Goal: Find specific fact: Find specific fact

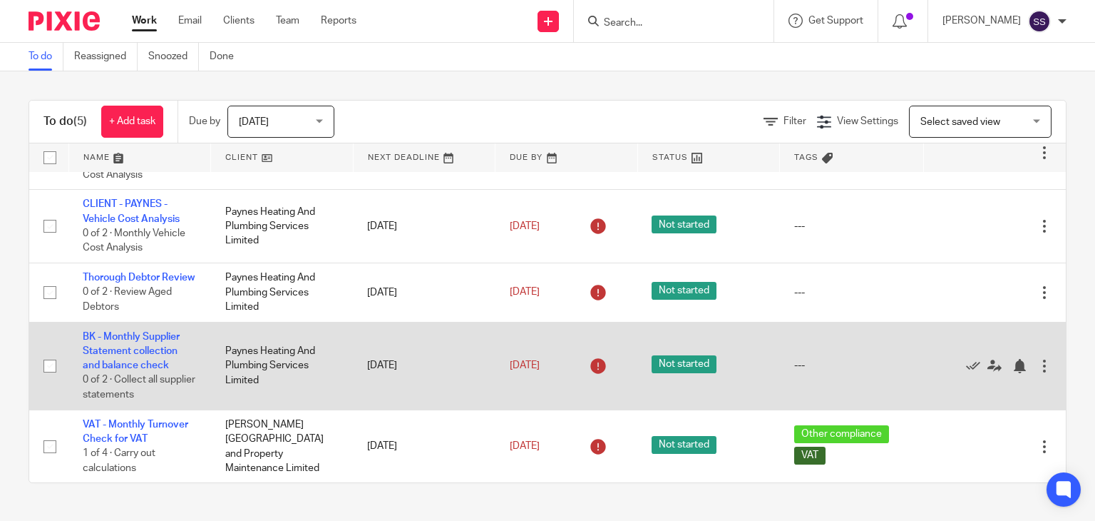
scroll to position [73, 0]
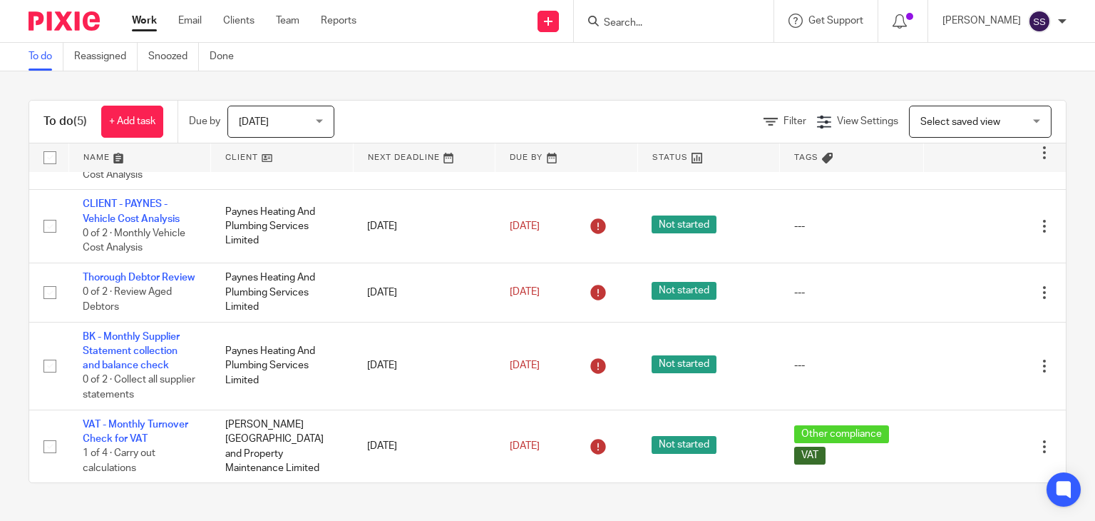
click at [646, 18] on input "Search" at bounding box center [667, 23] width 128 height 13
type input "h"
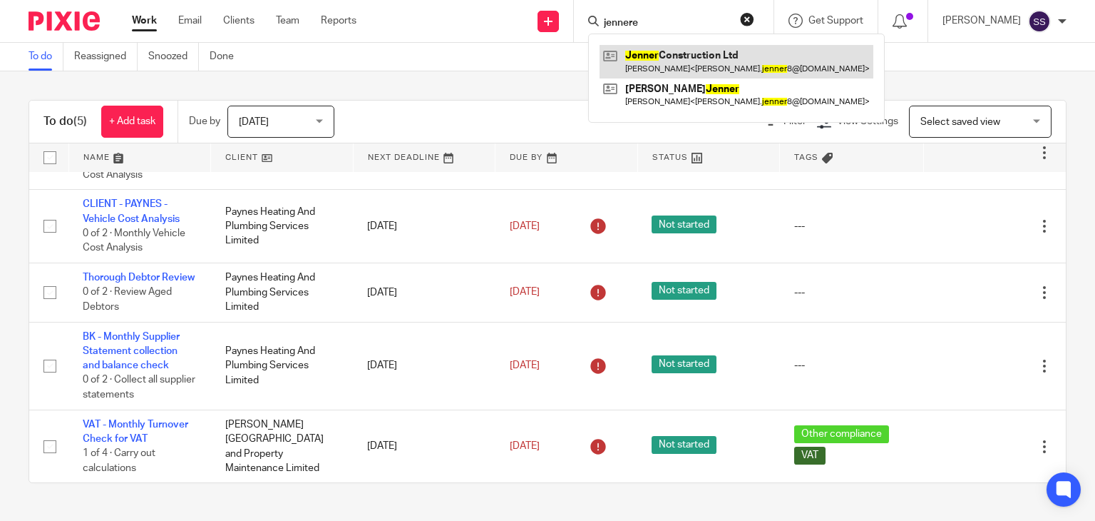
type input "jennere"
click at [690, 58] on link at bounding box center [737, 61] width 274 height 33
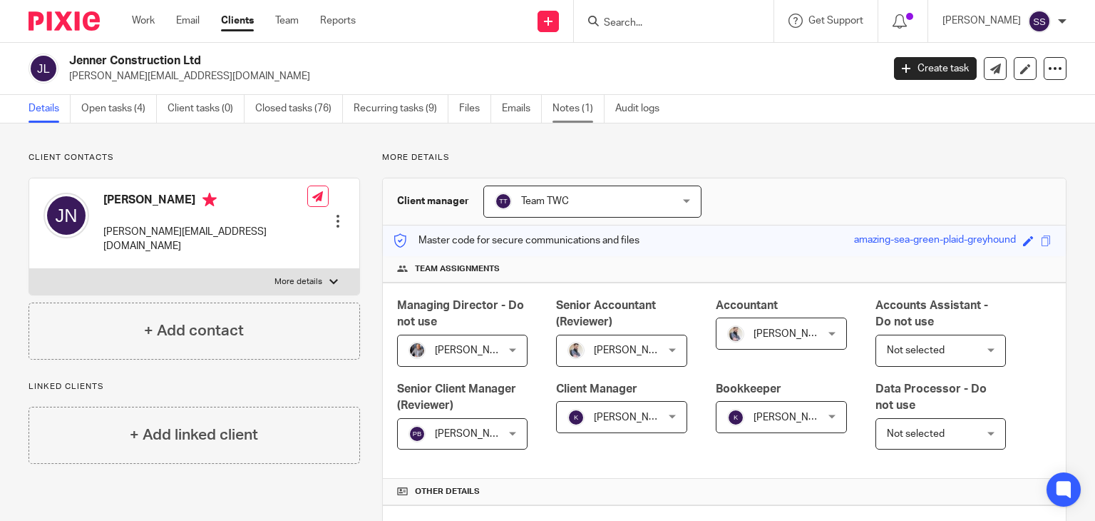
click at [587, 111] on link "Notes (1)" at bounding box center [579, 109] width 52 height 28
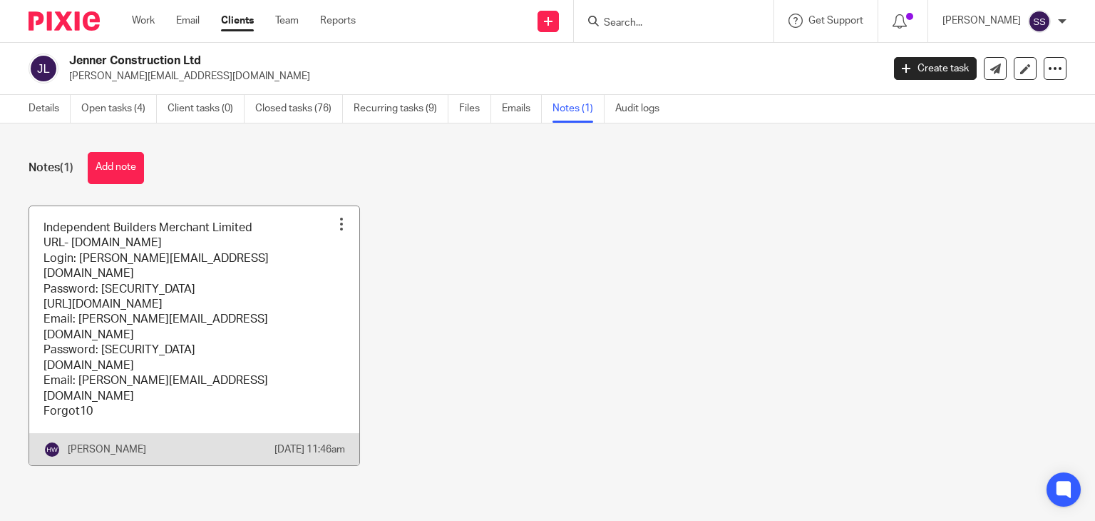
click at [117, 245] on link at bounding box center [194, 336] width 330 height 260
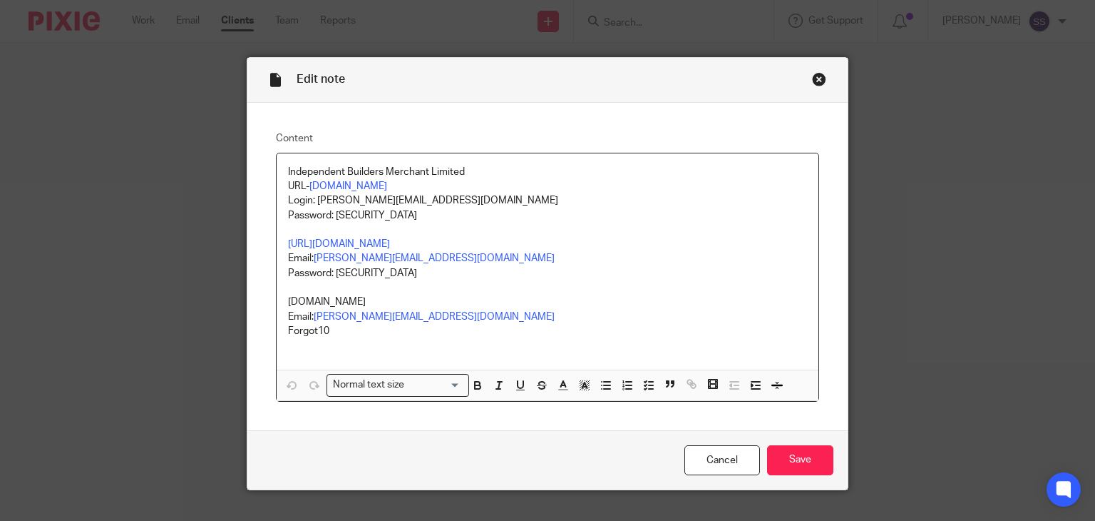
click at [459, 211] on p "Password: Forgot10" at bounding box center [548, 215] width 520 height 14
drag, startPoint x: 422, startPoint y: 199, endPoint x: 312, endPoint y: 205, distance: 110.7
click at [312, 205] on p "Login: james.jenner8@me.com" at bounding box center [548, 200] width 520 height 14
copy p "james.jenner8@me.com"
drag, startPoint x: 373, startPoint y: 218, endPoint x: 331, endPoint y: 219, distance: 42.1
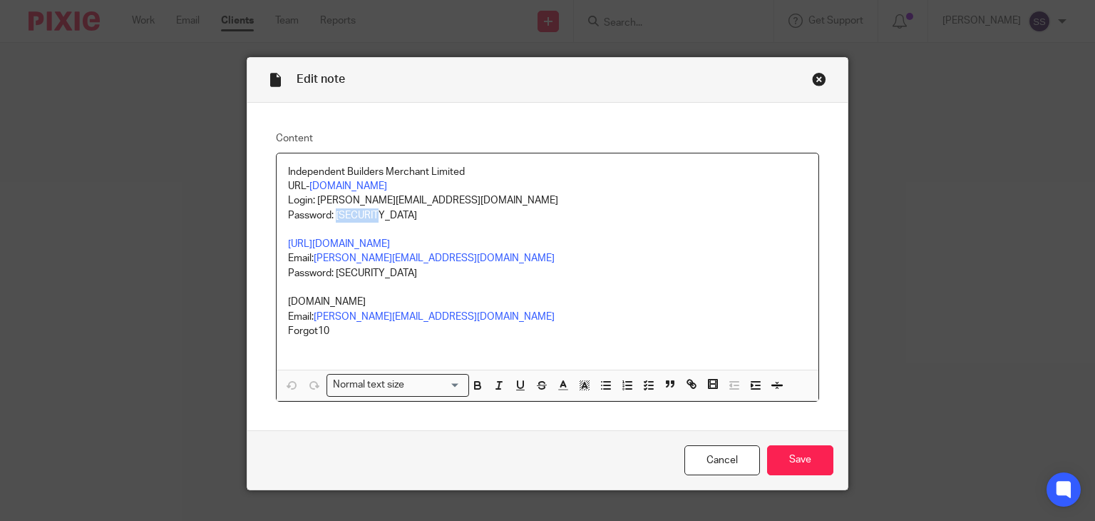
click at [331, 219] on p "Password: Forgot10" at bounding box center [548, 215] width 520 height 14
copy p "Forgot10"
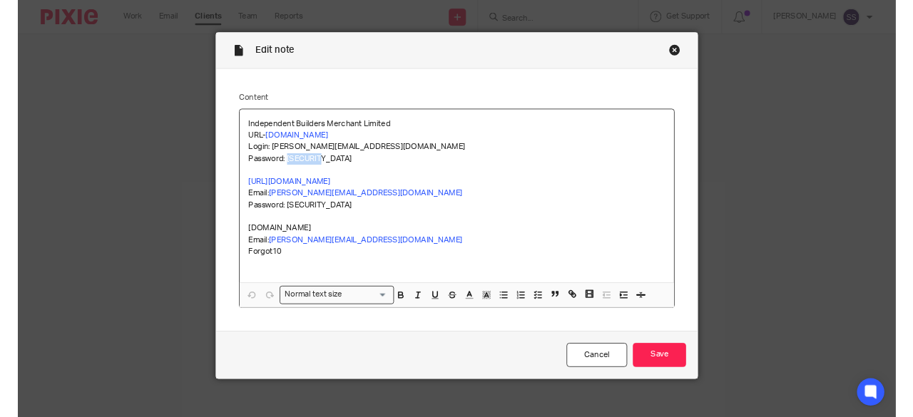
scroll to position [25, 0]
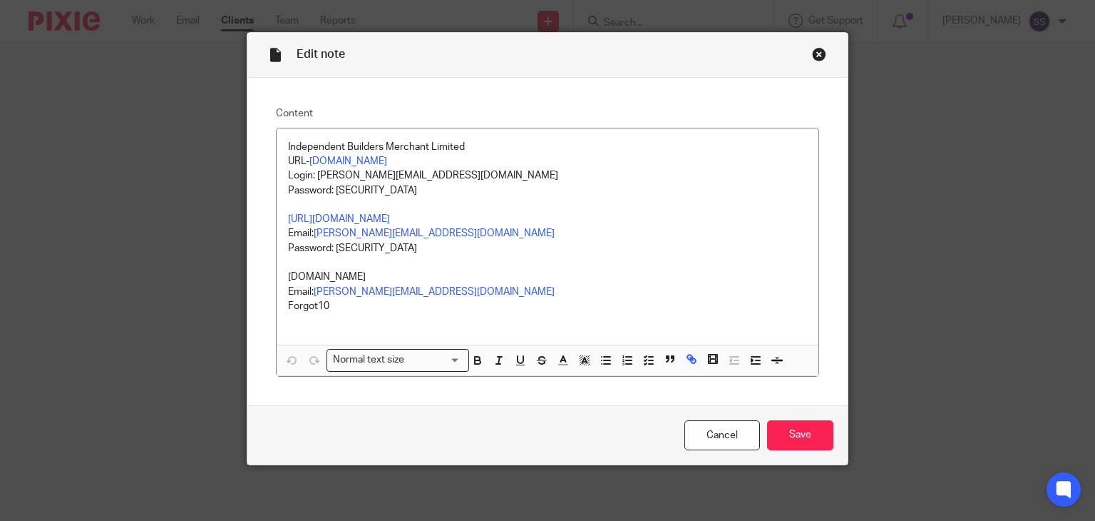
click at [431, 247] on p "Password: Lilly123" at bounding box center [548, 248] width 520 height 14
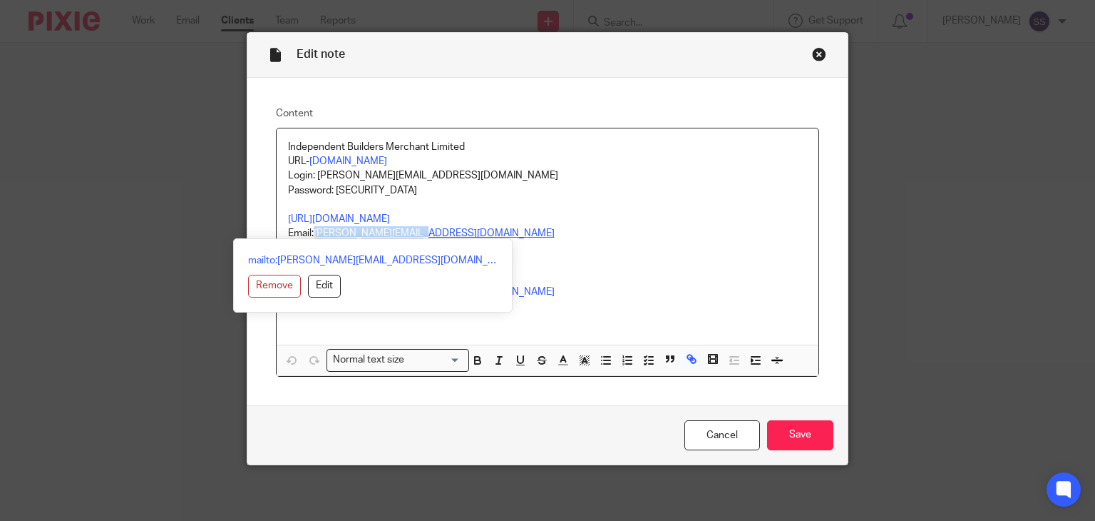
drag, startPoint x: 432, startPoint y: 236, endPoint x: 312, endPoint y: 235, distance: 119.8
click at [312, 235] on p "https://www.howdens.com/log-in-register Email: James.jenner8@me.com" at bounding box center [548, 226] width 520 height 29
copy link "James.jenner8@me.com"
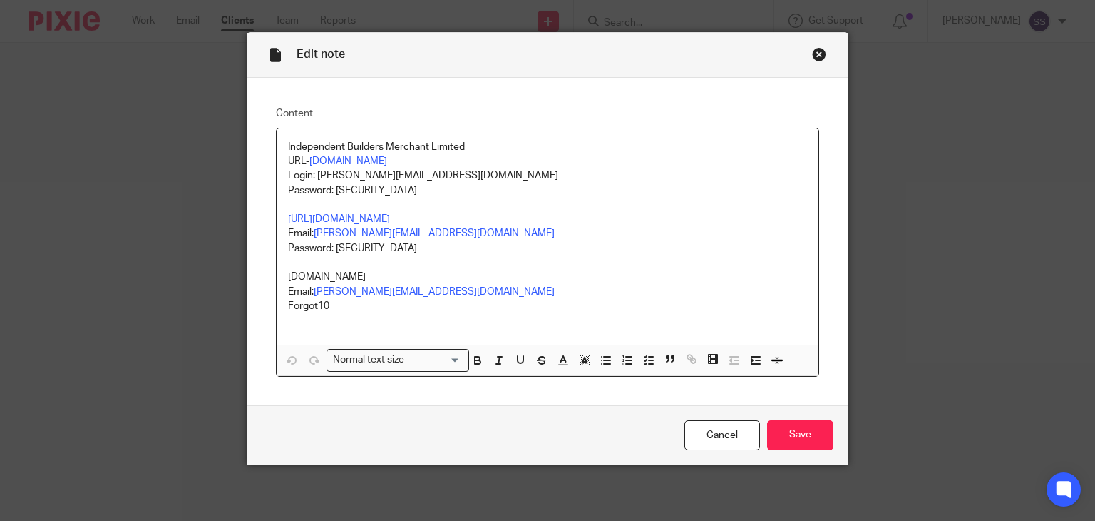
drag, startPoint x: 471, startPoint y: 266, endPoint x: 360, endPoint y: 247, distance: 112.2
click at [466, 266] on p at bounding box center [548, 262] width 520 height 14
drag, startPoint x: 366, startPoint y: 246, endPoint x: 330, endPoint y: 245, distance: 35.7
click at [330, 245] on p "Password: Lilly123" at bounding box center [548, 248] width 520 height 14
copy p "Lilly123"
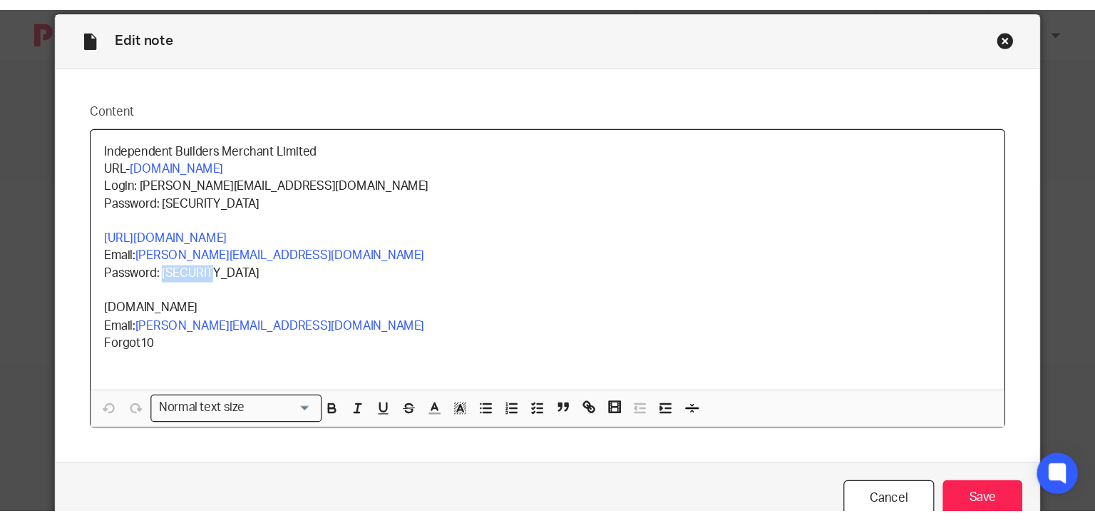
scroll to position [0, 0]
